Goal: Transaction & Acquisition: Purchase product/service

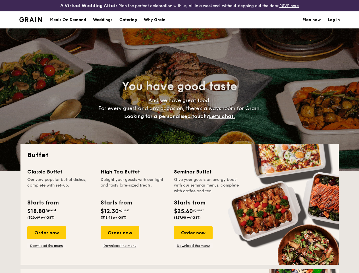
select select
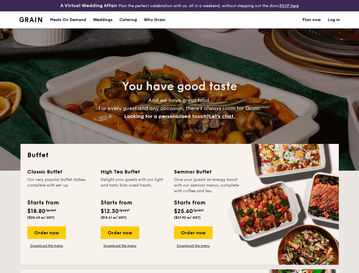
click at [179, 136] on div "You have good taste And we have great food. For every guest and any occasion, t…" at bounding box center [179, 99] width 318 height 142
click at [334, 25] on link "Log in" at bounding box center [334, 19] width 12 height 17
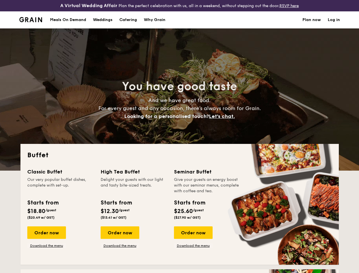
click at [223, 119] on span "Let's chat." at bounding box center [222, 116] width 26 height 6
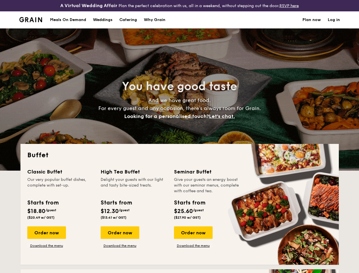
click at [46, 237] on div "Order now" at bounding box center [46, 232] width 39 height 13
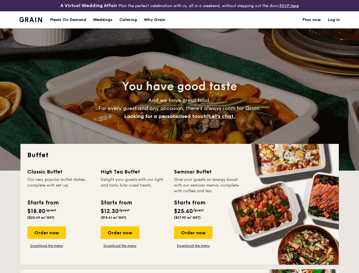
click at [120, 237] on div "Order now" at bounding box center [120, 232] width 39 height 13
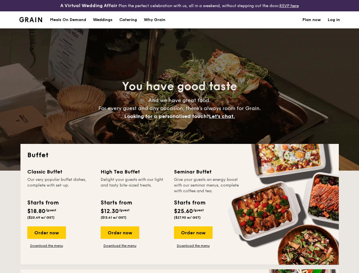
click at [193, 237] on div "Order now" at bounding box center [193, 232] width 39 height 13
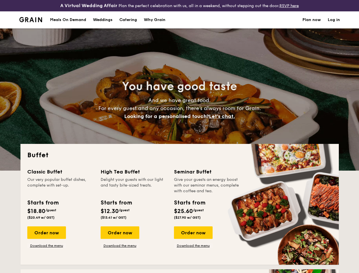
scroll to position [5, 0]
